Goal: Find specific page/section: Find specific page/section

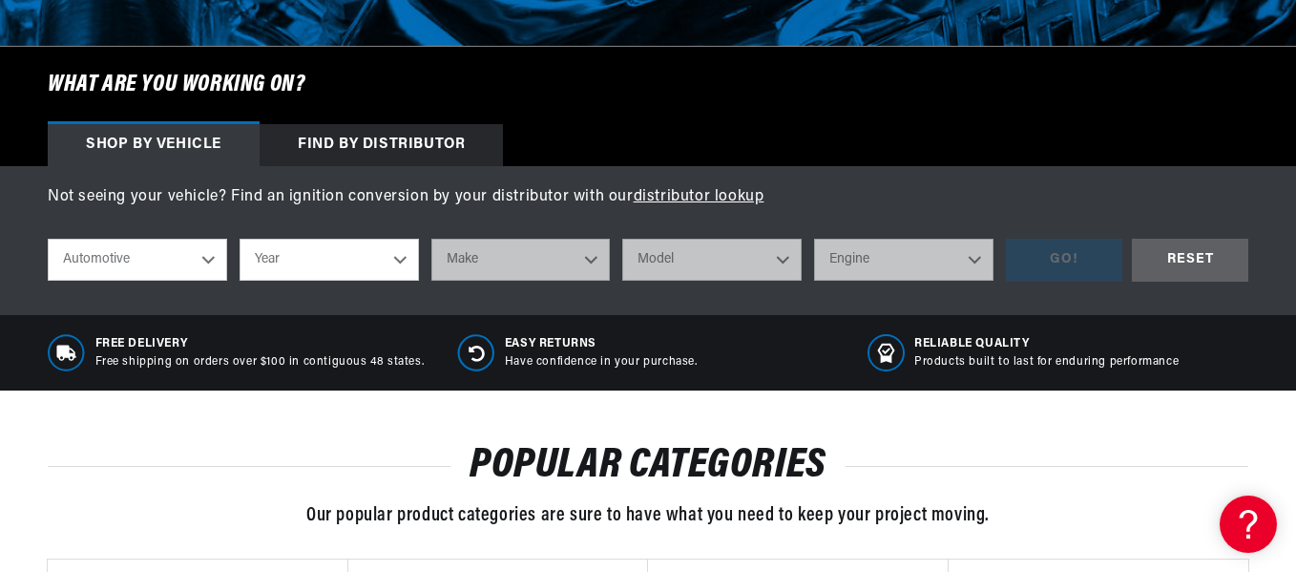
click at [399, 257] on select "Year [DATE] 2023 2022 2021 2020 2019 2018 2017 2016 2015 2014 2013 2012 2011 20…" at bounding box center [329, 260] width 179 height 42
select select "1991"
click at [240, 239] on select "Year [DATE] 2023 2022 2021 2020 2019 2018 2017 2016 2015 2014 2013 2012 2011 20…" at bounding box center [329, 260] width 179 height 42
select select "1991"
click at [594, 261] on select "Make Buick Cadillac Chevrolet Chrysler Dodge Ford GMC Hyundai [GEOGRAPHIC_DATA]…" at bounding box center [520, 260] width 179 height 42
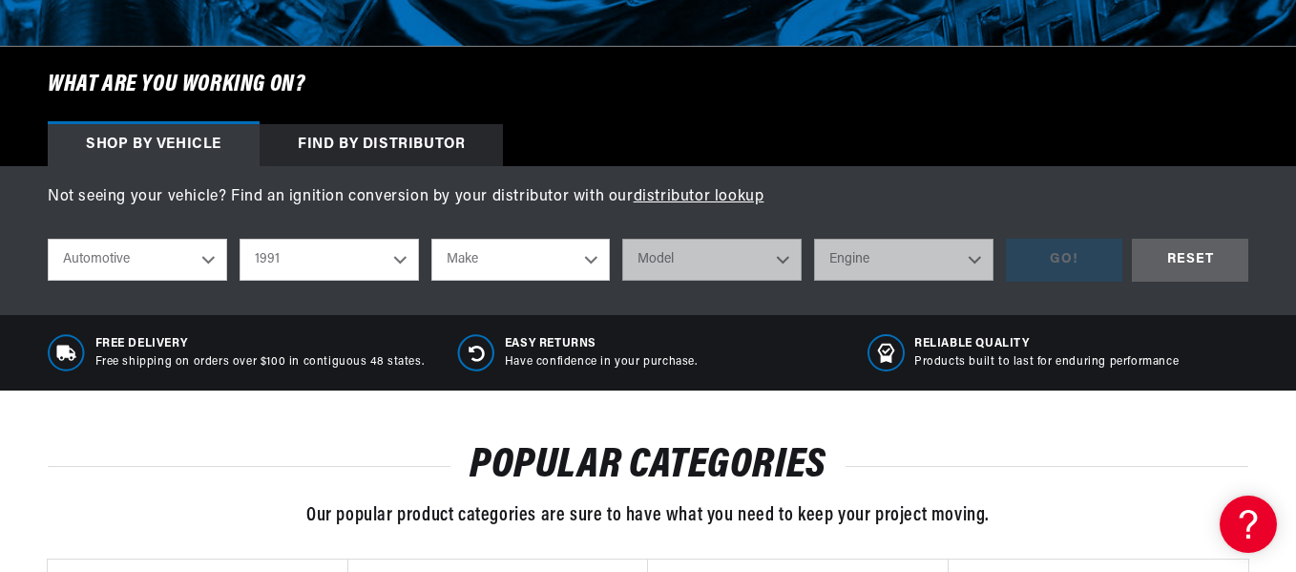
scroll to position [0, 578]
select select "Toyota"
click at [431, 239] on select "Make Buick Cadillac Chevrolet Chrysler Dodge Ford GMC Hyundai [GEOGRAPHIC_DATA]…" at bounding box center [520, 260] width 179 height 42
select select "Toyota"
click at [784, 253] on select "Model 4Runner Pickup" at bounding box center [711, 260] width 179 height 42
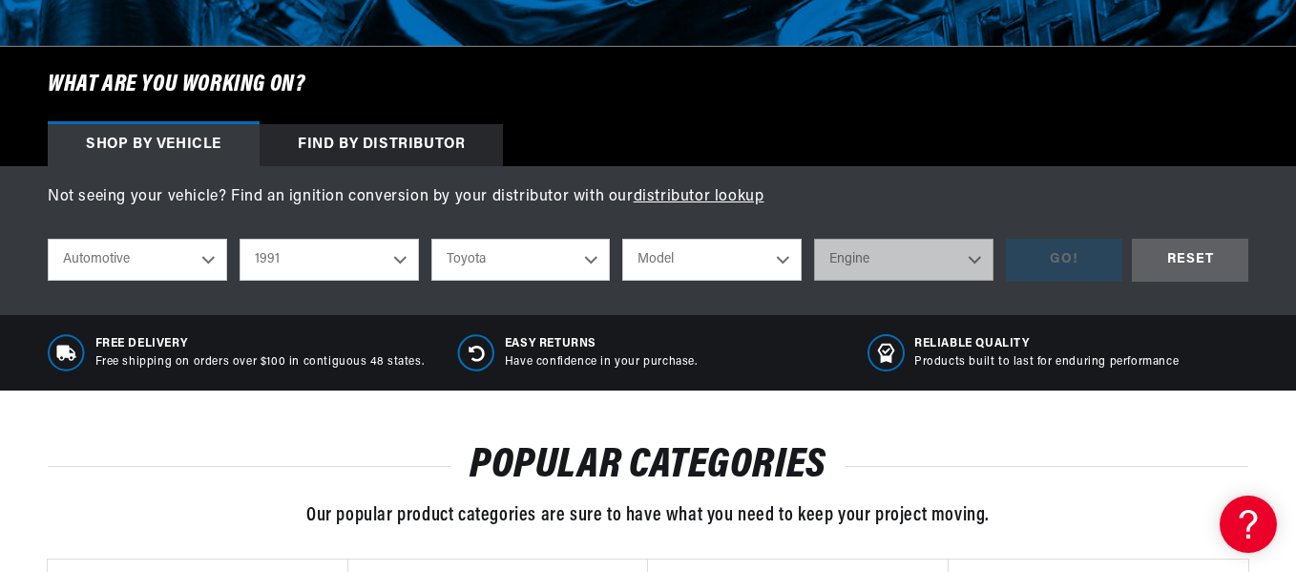
select select "Pickup"
click at [622, 239] on select "Model 4Runner Pickup" at bounding box center [711, 260] width 179 height 42
select select "Pickup"
click at [971, 257] on select "Engine 2.4L" at bounding box center [903, 260] width 179 height 42
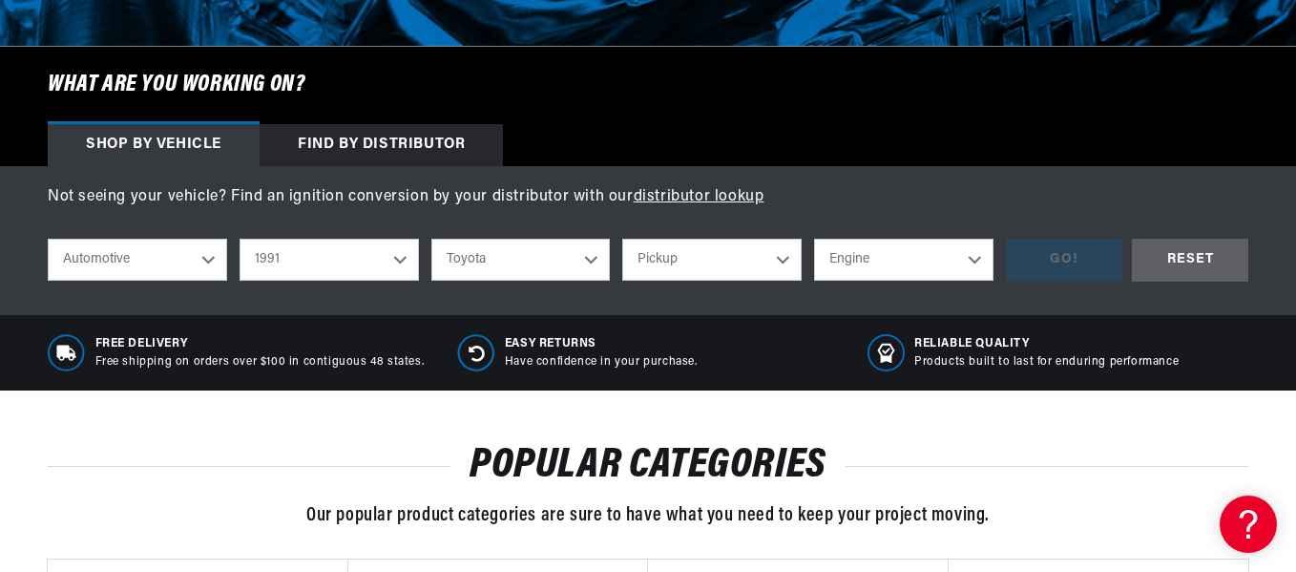
scroll to position [0, 0]
click at [952, 141] on div "Shop by vehicle Find by Distributor" at bounding box center [648, 145] width 1296 height 42
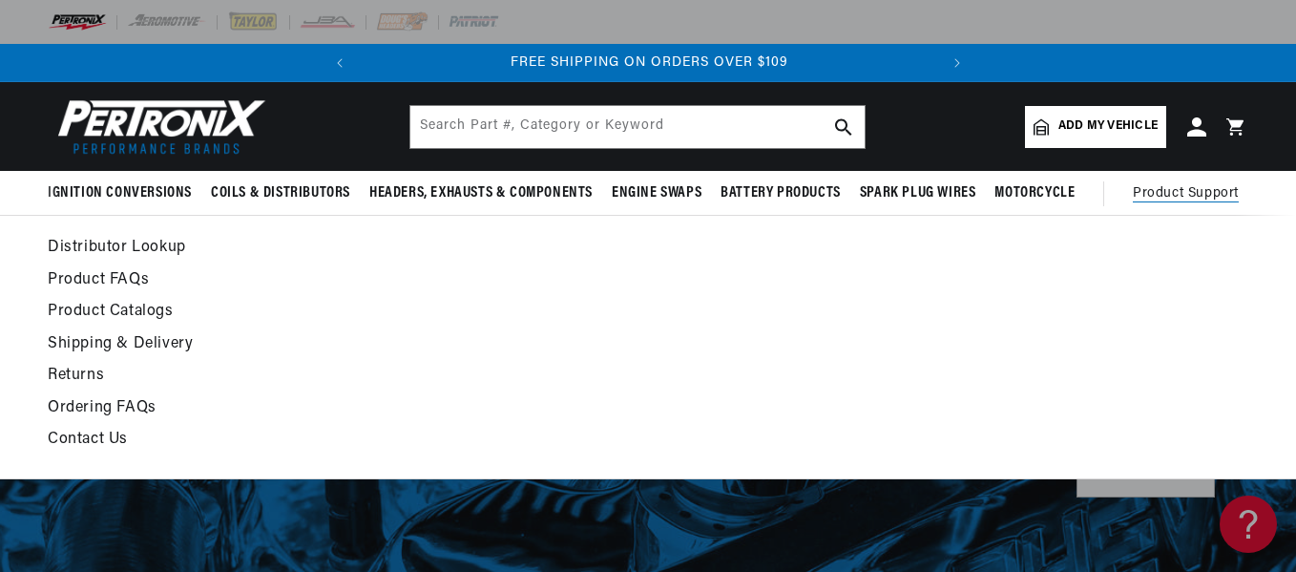
click at [1195, 194] on span "Product Support" at bounding box center [1186, 193] width 106 height 21
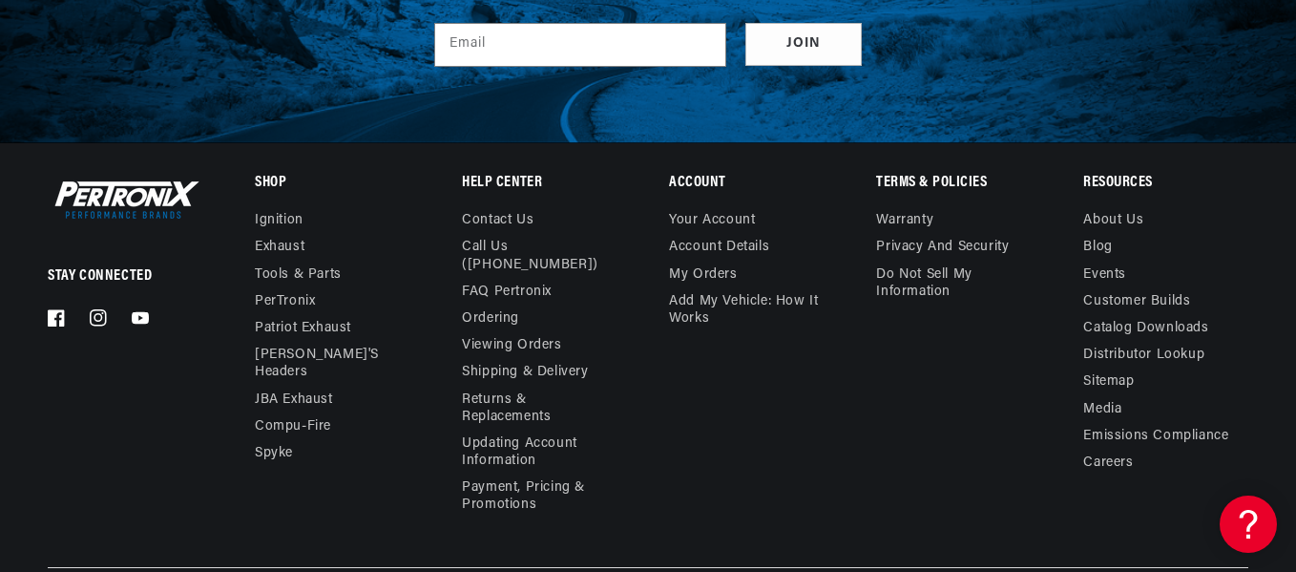
scroll to position [0, 578]
